Goal: Information Seeking & Learning: Learn about a topic

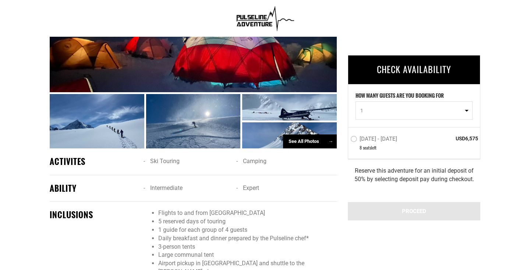
scroll to position [551, 0]
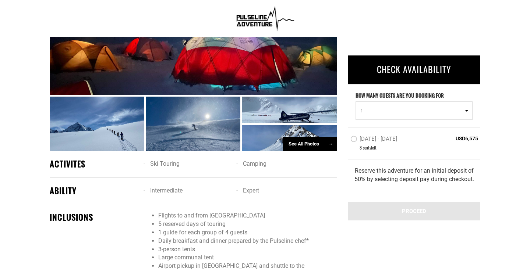
click at [308, 145] on div "See All Photos →" at bounding box center [310, 144] width 54 height 14
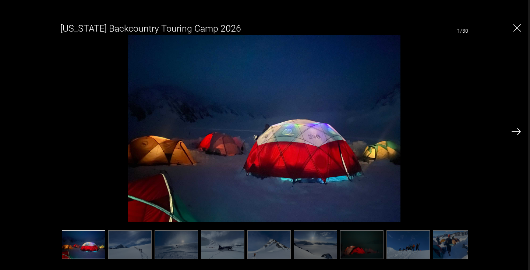
click at [517, 133] on img at bounding box center [515, 131] width 9 height 7
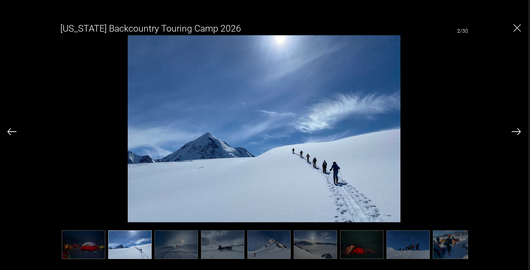
click at [517, 133] on img at bounding box center [515, 131] width 9 height 7
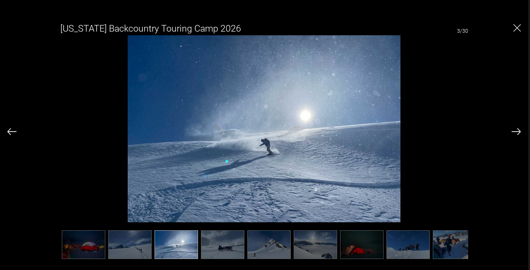
click at [517, 133] on img at bounding box center [515, 131] width 9 height 7
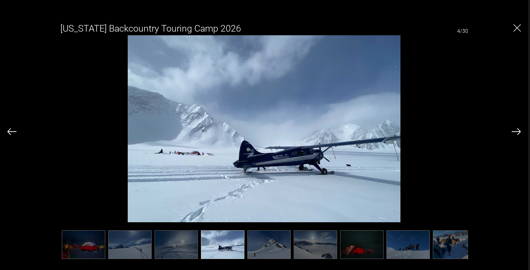
click at [517, 133] on img at bounding box center [515, 131] width 9 height 7
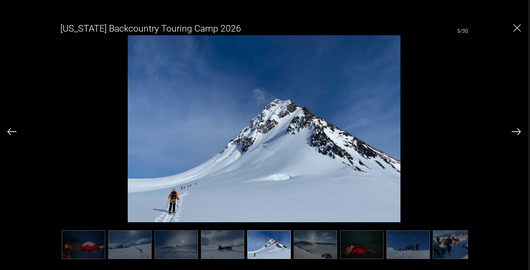
click at [517, 133] on img at bounding box center [515, 131] width 9 height 7
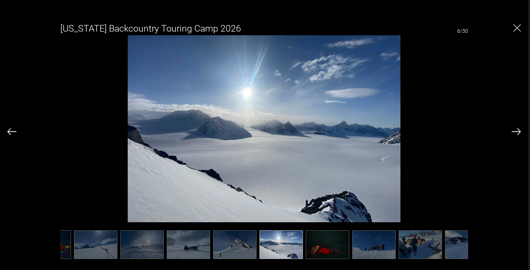
scroll to position [0, 37]
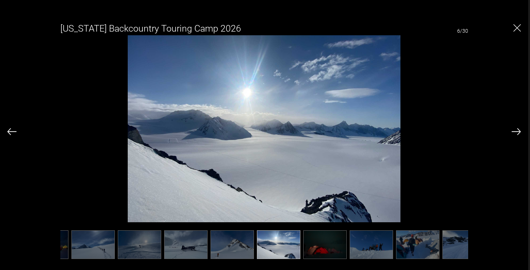
click at [517, 133] on img at bounding box center [515, 131] width 9 height 7
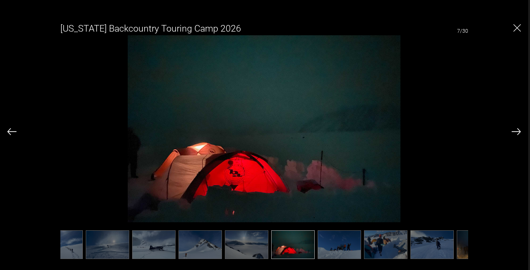
scroll to position [0, 74]
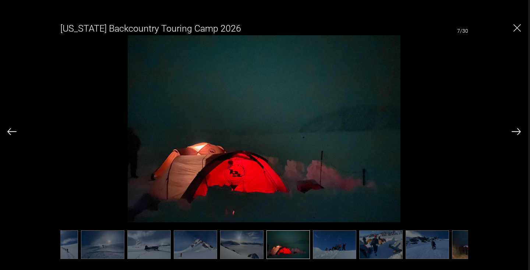
click at [517, 133] on img at bounding box center [515, 131] width 9 height 7
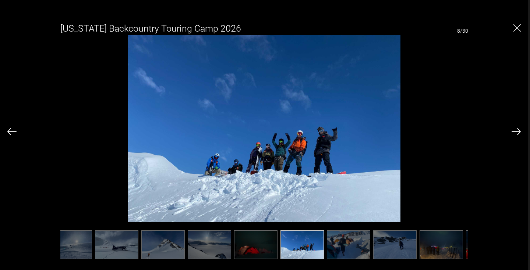
scroll to position [0, 110]
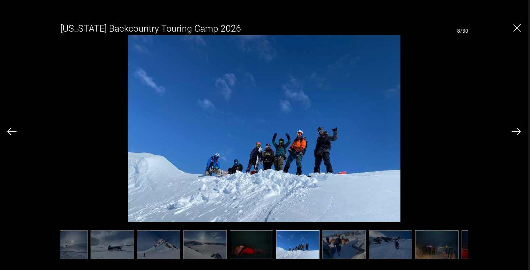
click at [517, 133] on img at bounding box center [515, 131] width 9 height 7
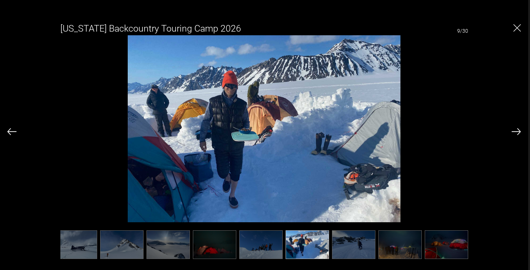
scroll to position [0, 147]
click at [517, 133] on img at bounding box center [515, 131] width 9 height 7
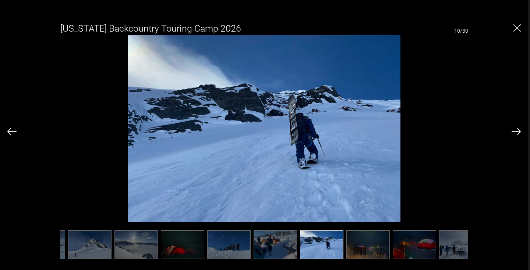
scroll to position [0, 184]
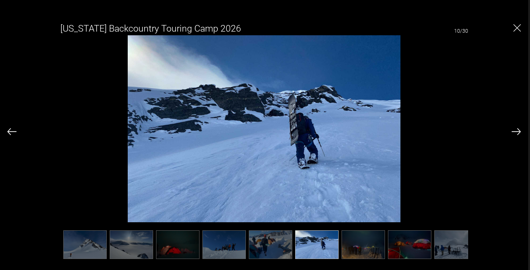
click at [517, 133] on img at bounding box center [515, 131] width 9 height 7
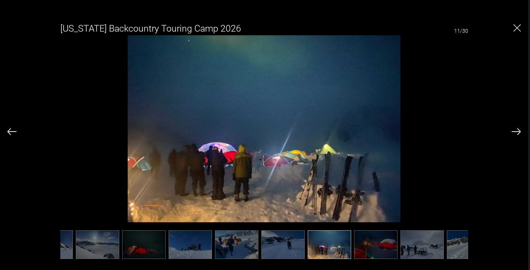
scroll to position [0, 221]
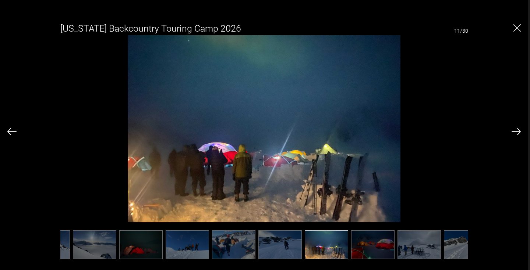
click at [517, 133] on img at bounding box center [515, 131] width 9 height 7
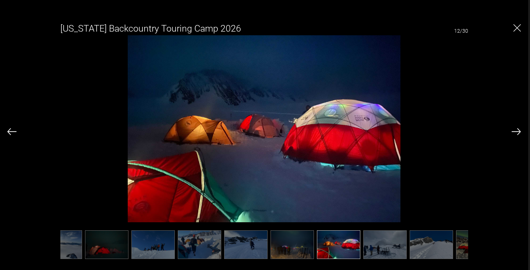
scroll to position [0, 257]
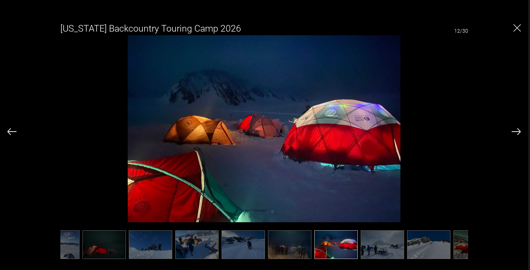
click at [517, 133] on img at bounding box center [515, 131] width 9 height 7
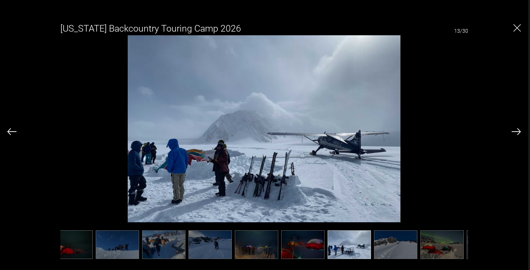
scroll to position [0, 294]
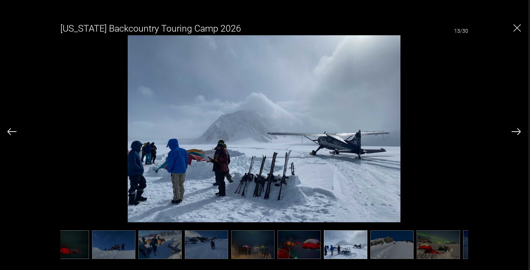
click at [517, 130] on img at bounding box center [515, 131] width 9 height 7
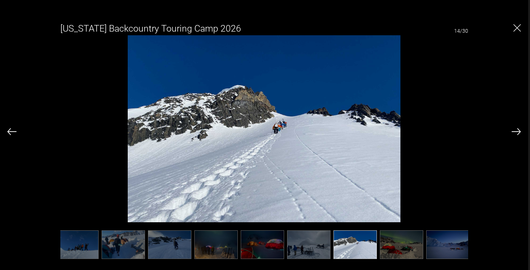
click at [517, 130] on img at bounding box center [515, 131] width 9 height 7
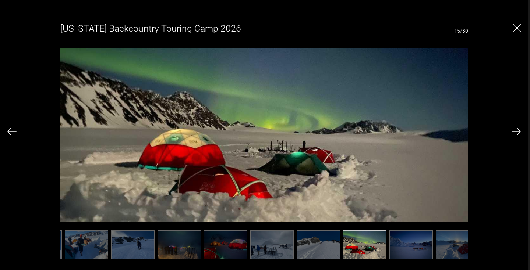
click at [517, 130] on img at bounding box center [515, 131] width 9 height 7
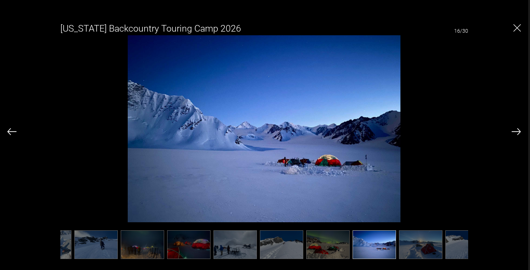
click at [517, 130] on img at bounding box center [515, 131] width 9 height 7
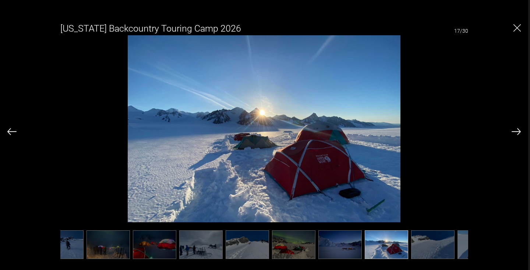
click at [517, 130] on img at bounding box center [515, 131] width 9 height 7
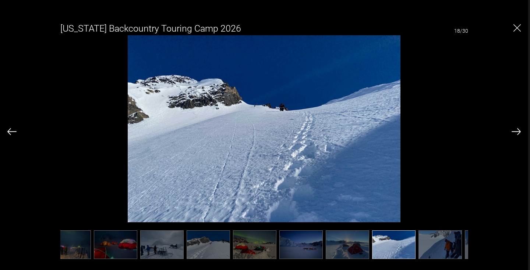
click at [517, 130] on img at bounding box center [515, 131] width 9 height 7
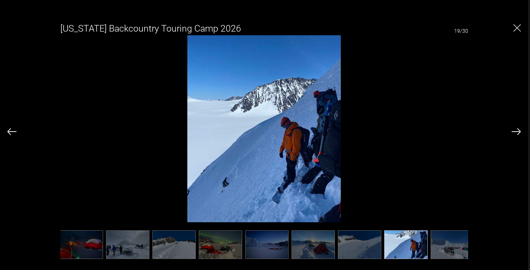
scroll to position [0, 515]
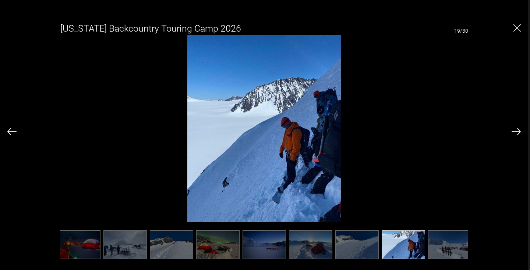
click at [517, 130] on img at bounding box center [515, 131] width 9 height 7
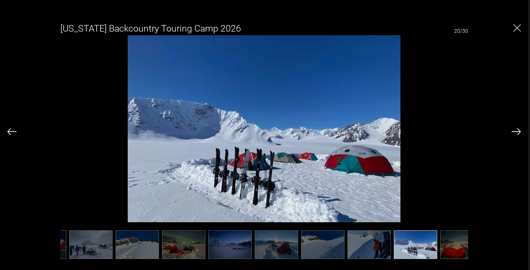
scroll to position [0, 551]
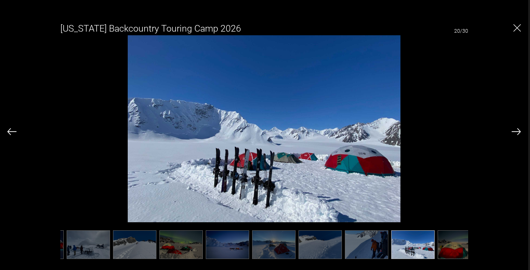
click at [517, 130] on img at bounding box center [515, 131] width 9 height 7
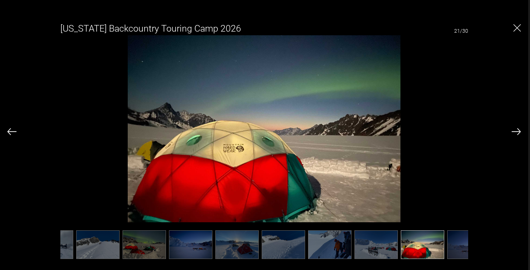
click at [517, 130] on img at bounding box center [515, 131] width 9 height 7
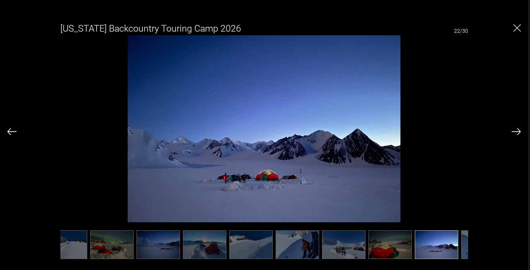
scroll to position [0, 625]
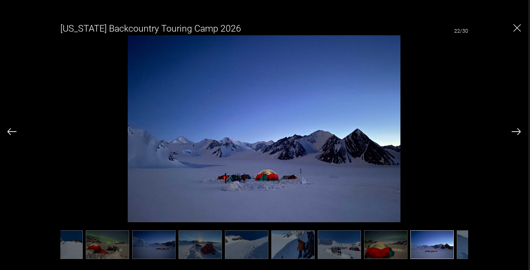
click at [517, 130] on img at bounding box center [515, 131] width 9 height 7
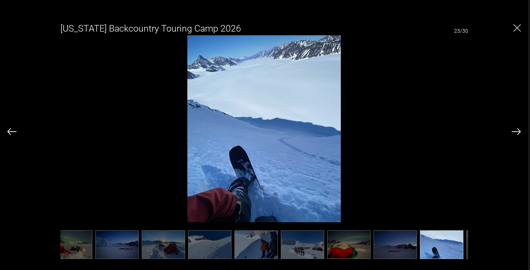
click at [517, 130] on img at bounding box center [515, 131] width 9 height 7
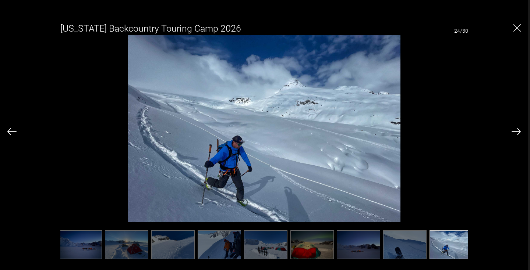
scroll to position [0, 698]
click at [517, 130] on img at bounding box center [515, 131] width 9 height 7
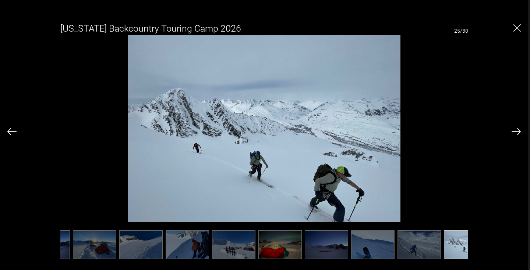
scroll to position [0, 735]
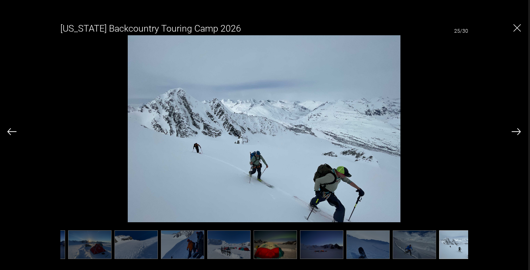
click at [517, 130] on img at bounding box center [515, 131] width 9 height 7
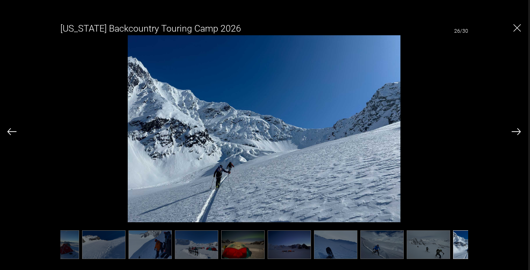
scroll to position [0, 772]
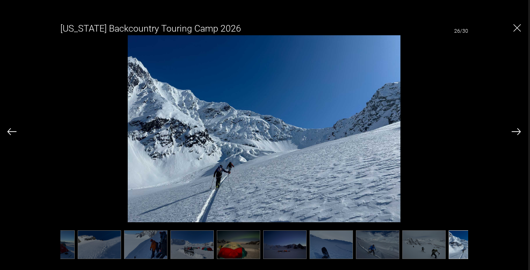
click at [517, 130] on img at bounding box center [515, 131] width 9 height 7
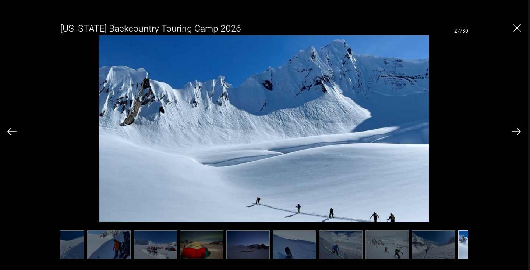
click at [517, 130] on img at bounding box center [515, 131] width 9 height 7
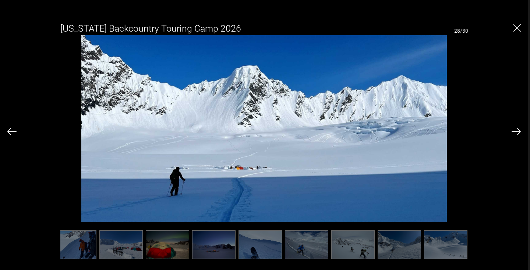
scroll to position [0, 846]
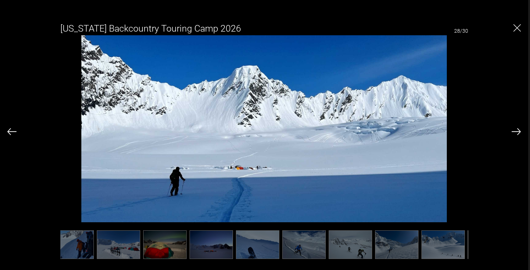
click at [517, 130] on img at bounding box center [515, 131] width 9 height 7
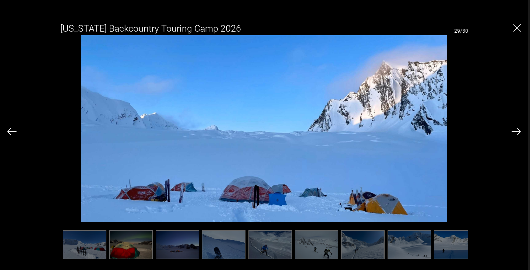
scroll to position [0, 882]
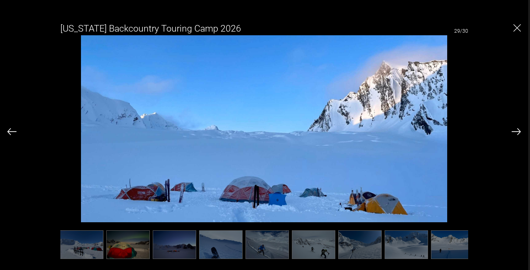
click at [516, 130] on img at bounding box center [515, 131] width 9 height 7
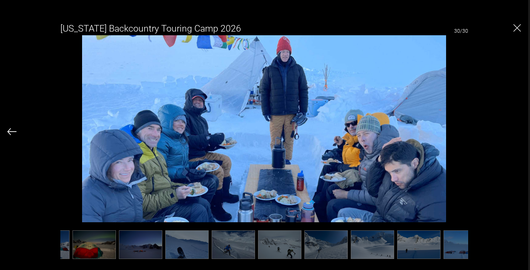
scroll to position [0, 919]
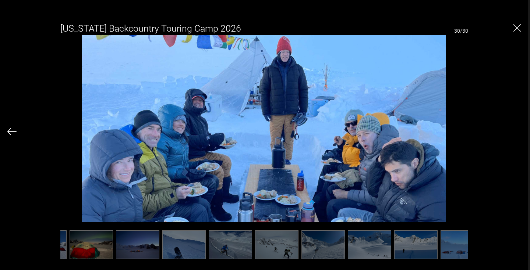
click at [517, 26] on img "Close" at bounding box center [516, 27] width 7 height 7
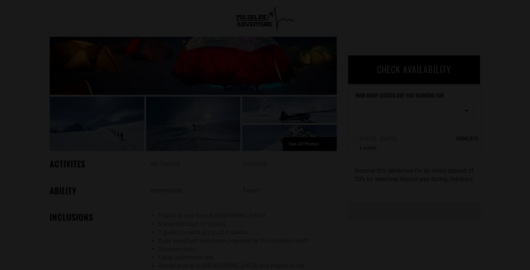
scroll to position [0, 0]
